Goal: Information Seeking & Learning: Find specific fact

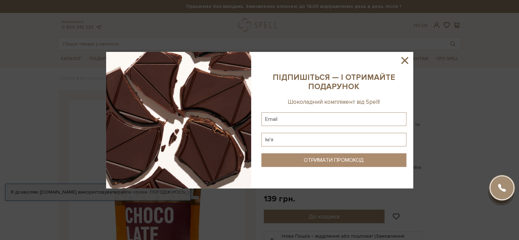
click at [404, 58] on icon at bounding box center [405, 61] width 12 height 12
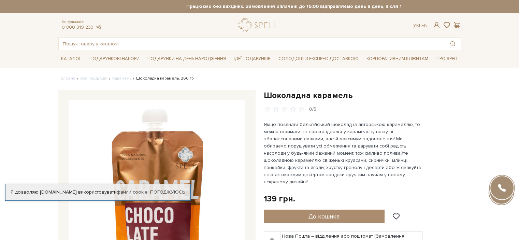
click at [156, 32] on div "Консультація: 0 800 319 233 Ук | En | #набір цукерок #Колекція до Дня Народженн…" at bounding box center [259, 34] width 411 height 32
click at [150, 41] on input "text" at bounding box center [252, 44] width 386 height 12
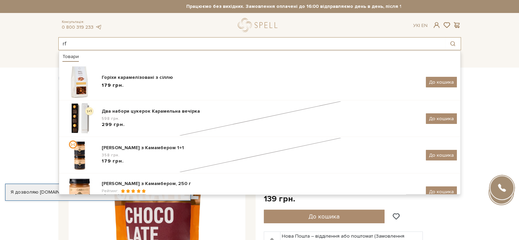
type input "r"
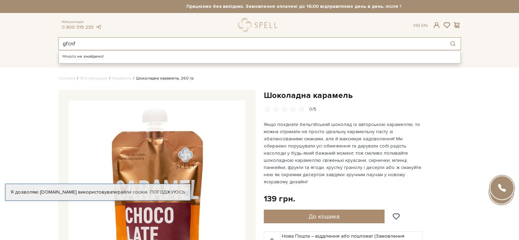
type input "gfcnf"
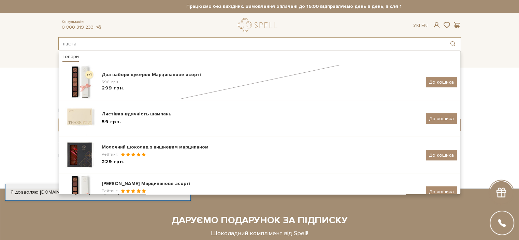
type input "паста"
